Goal: Information Seeking & Learning: Learn about a topic

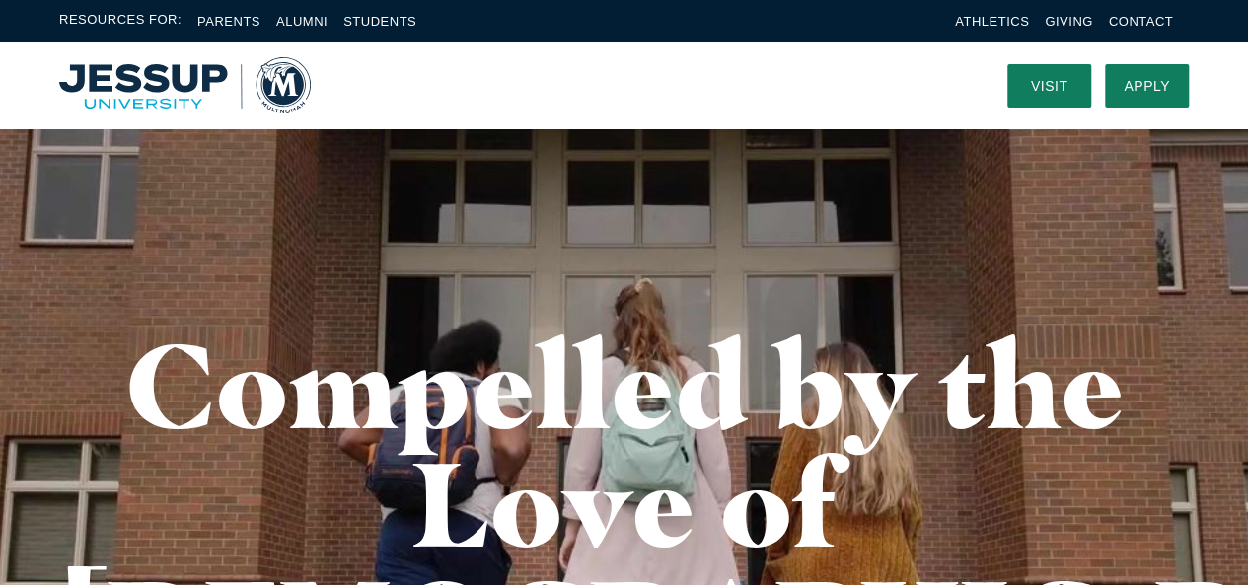
click at [176, 83] on img "Home" at bounding box center [185, 85] width 252 height 56
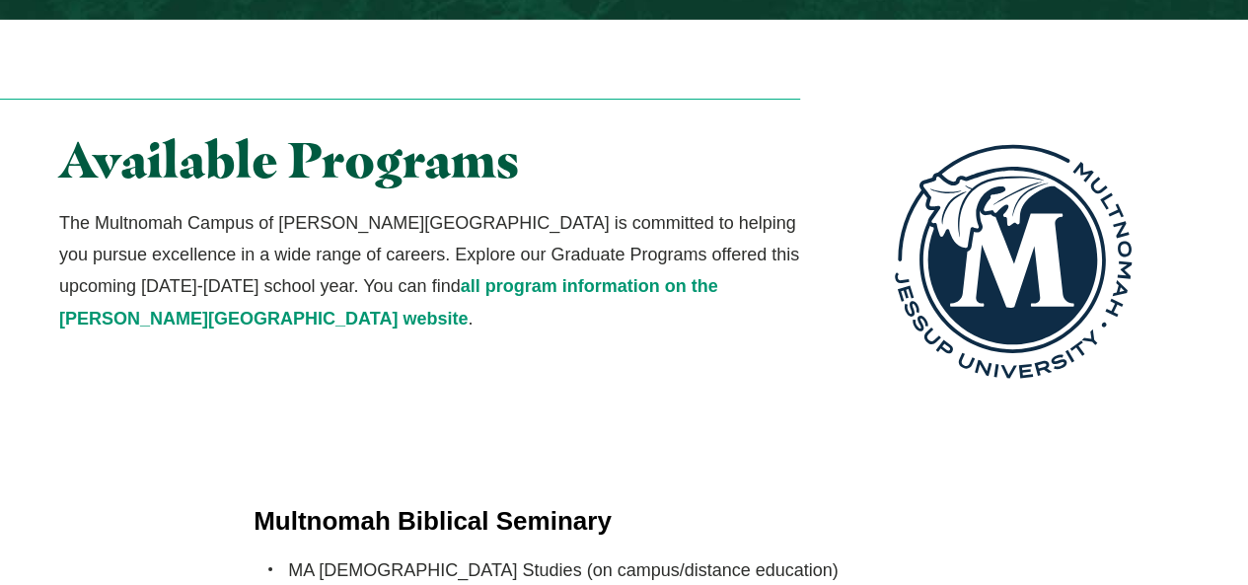
scroll to position [3616, 0]
